Goal: Task Accomplishment & Management: Use online tool/utility

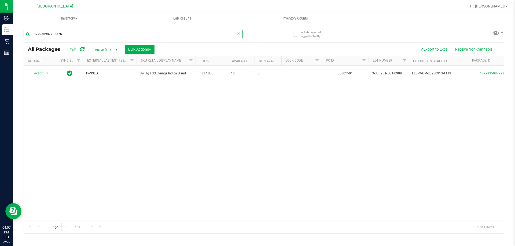
drag, startPoint x: 0, startPoint y: 0, endPoint x: 14, endPoint y: 31, distance: 33.8
click at [14, 31] on div "Include items not tagged for facility 1877935987793376 All Packages Active Only…" at bounding box center [264, 105] width 502 height 163
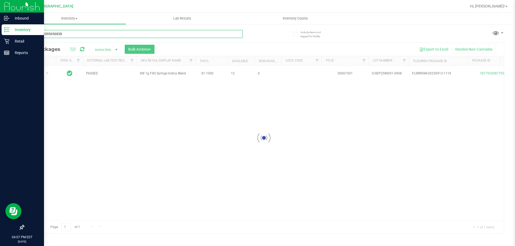
type input "2186671095656838"
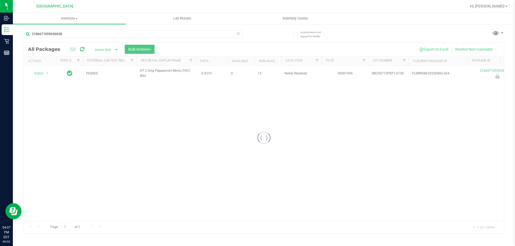
click at [42, 74] on div at bounding box center [264, 138] width 480 height 191
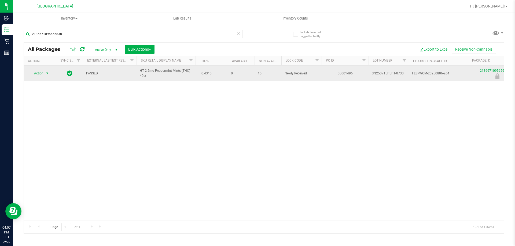
click at [41, 74] on span "Action" at bounding box center [36, 74] width 14 height 8
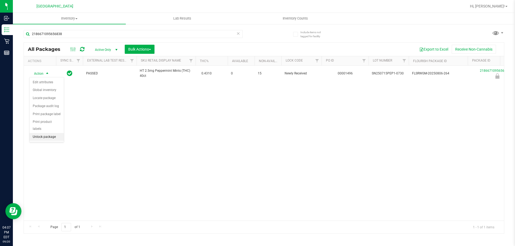
click at [44, 133] on li "Unlock package" at bounding box center [46, 137] width 34 height 8
